Goal: Navigation & Orientation: Find specific page/section

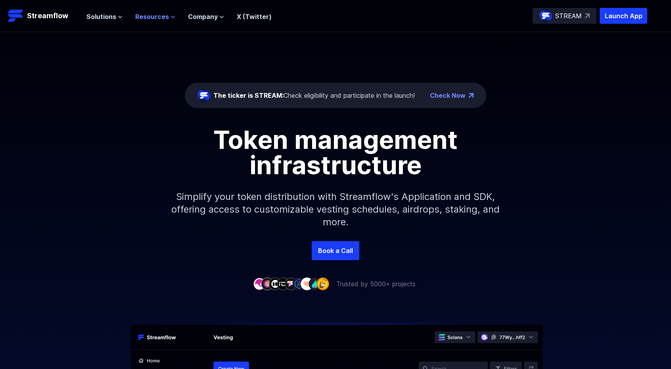
click at [159, 15] on span "Resources" at bounding box center [152, 17] width 34 height 10
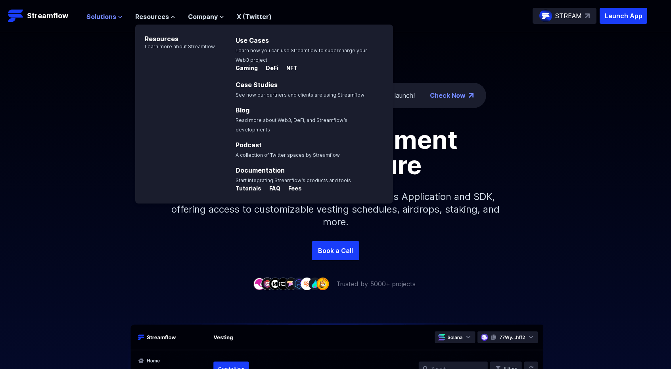
click at [100, 18] on span "Solutions" at bounding box center [101, 17] width 30 height 10
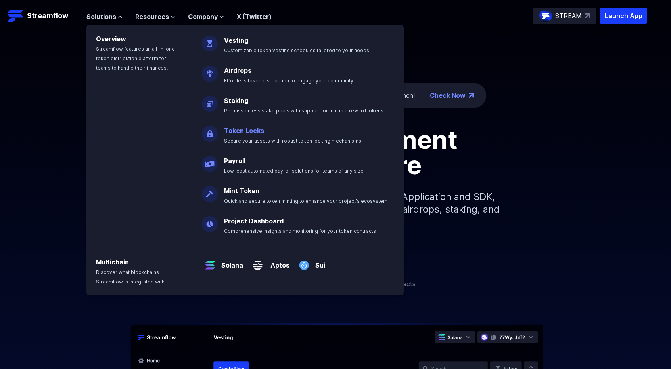
click at [258, 130] on link "Token Locks" at bounding box center [244, 131] width 40 height 8
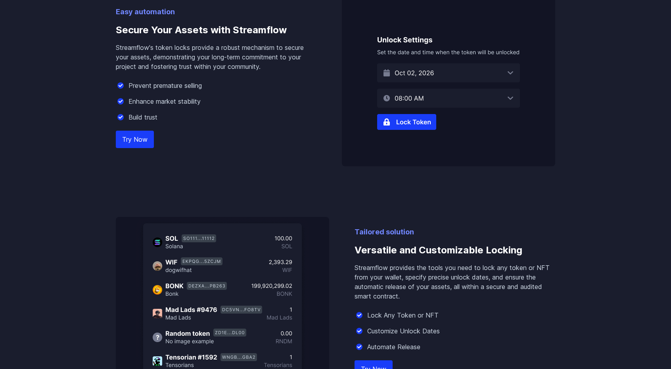
scroll to position [555, 0]
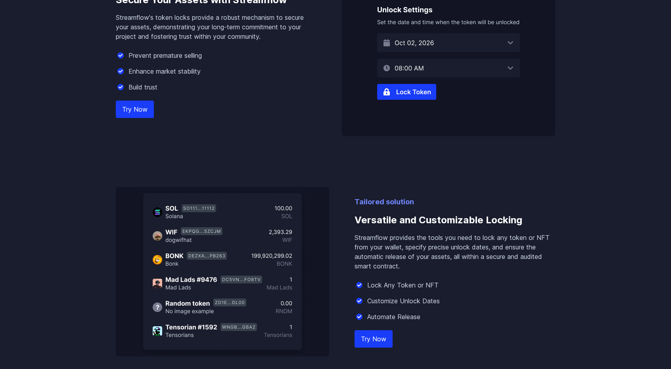
click at [408, 91] on img at bounding box center [448, 52] width 213 height 170
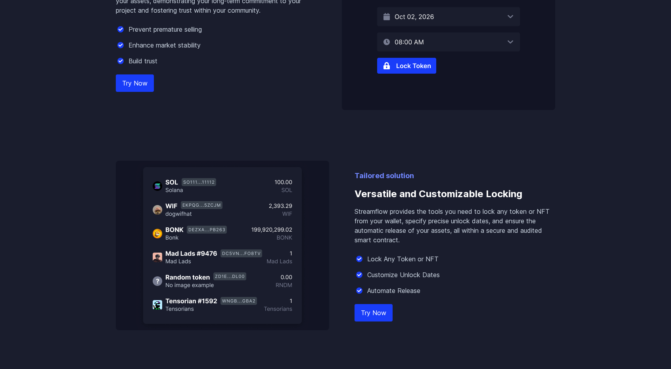
scroll to position [713, 0]
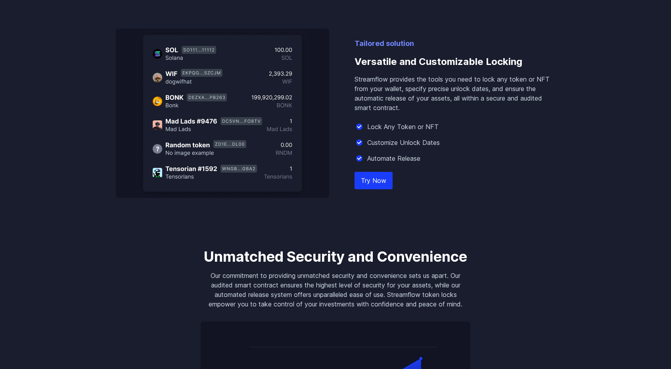
click at [381, 180] on link "Try Now" at bounding box center [373, 180] width 38 height 17
